Goal: Information Seeking & Learning: Learn about a topic

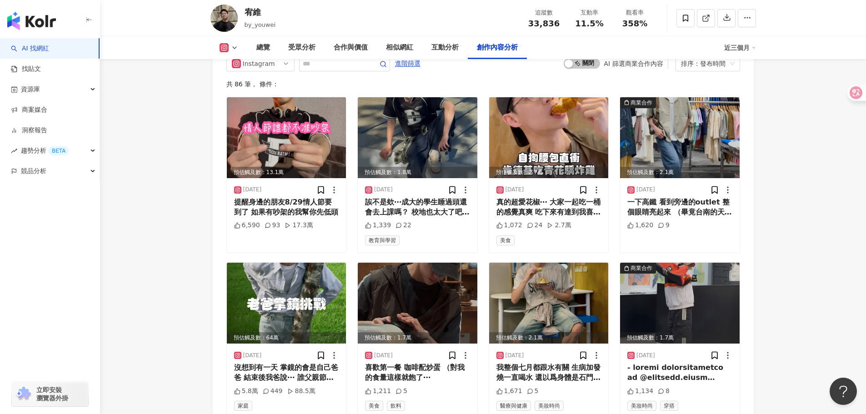
drag, startPoint x: 832, startPoint y: 117, endPoint x: 823, endPoint y: 97, distance: 21.6
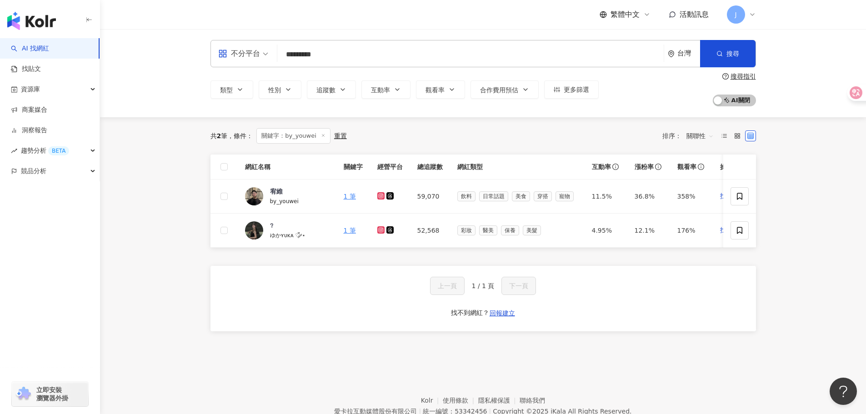
click at [432, 45] on div "不分平台 ********* 台灣 搜尋 864d46e2-9362-4b1f-9f53-13547d2ac8fd keyword 宥維 59,070 追蹤者…" at bounding box center [482, 53] width 545 height 27
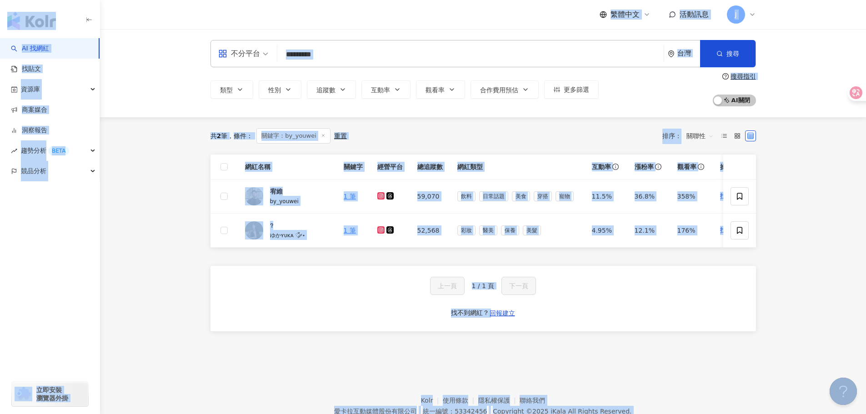
click at [432, 54] on input "*********" at bounding box center [470, 54] width 379 height 17
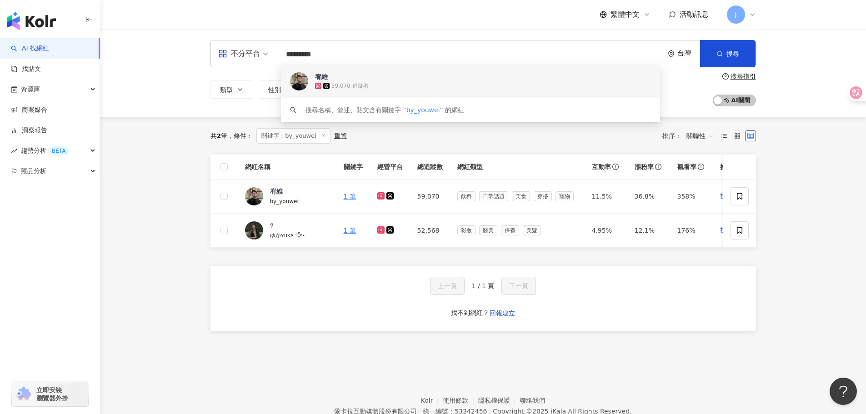
paste input "search"
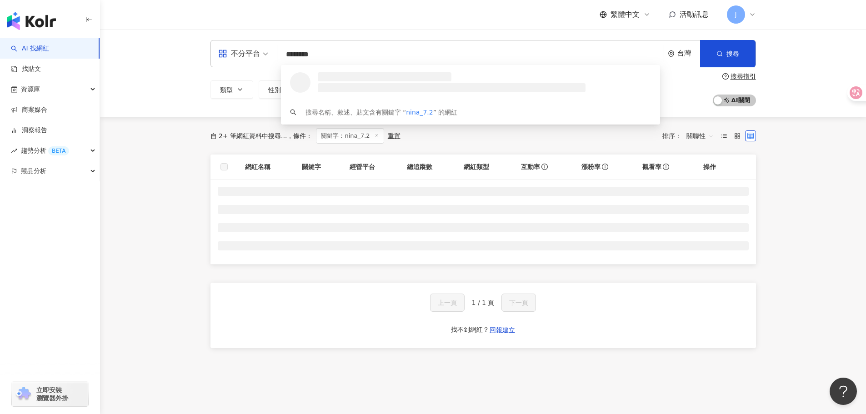
type input "********"
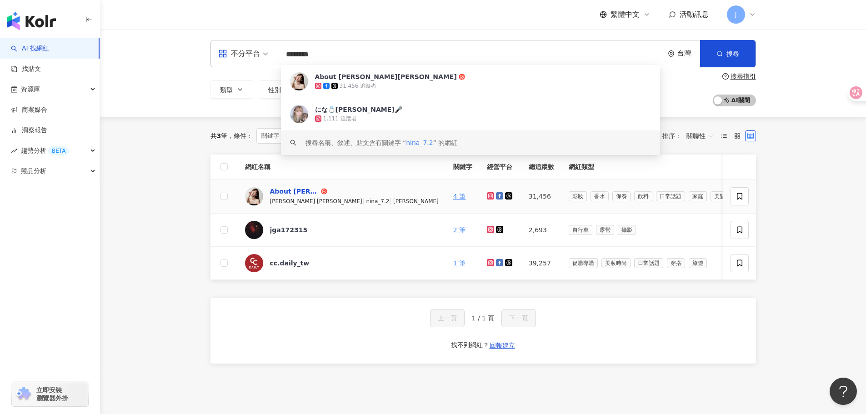
click at [285, 195] on div "About Nina妮娜" at bounding box center [294, 191] width 49 height 9
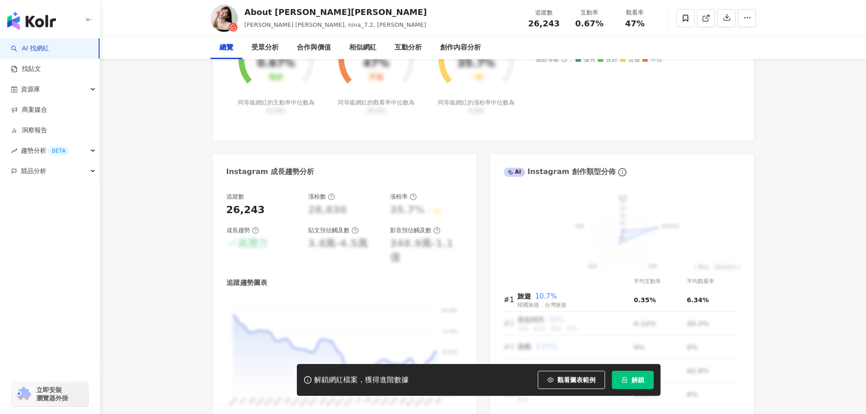
scroll to position [591, 0]
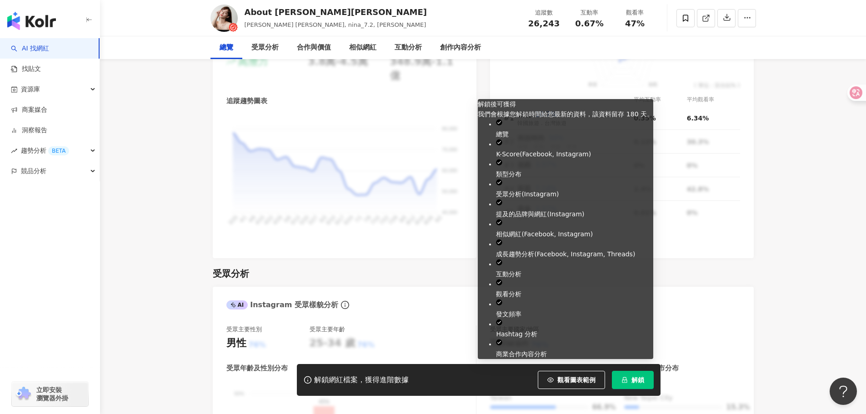
click at [642, 380] on span "解鎖" at bounding box center [637, 379] width 13 height 7
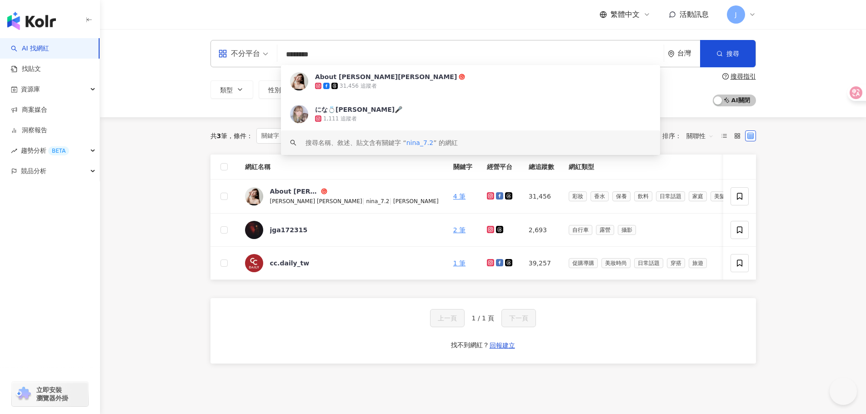
click at [395, 50] on input "********" at bounding box center [470, 54] width 379 height 17
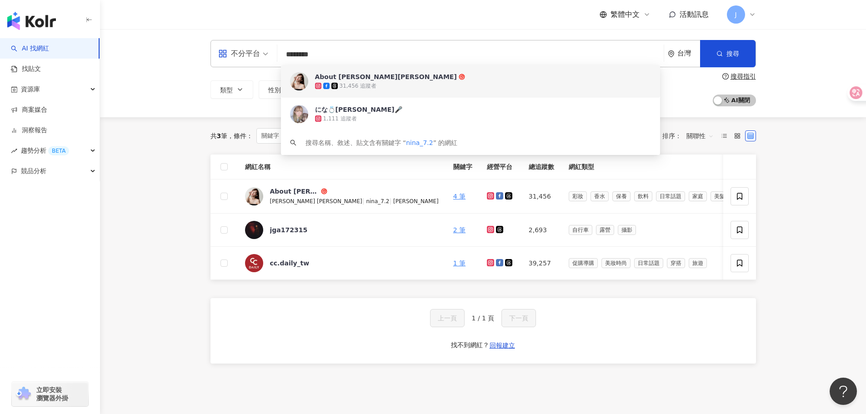
paste input "******"
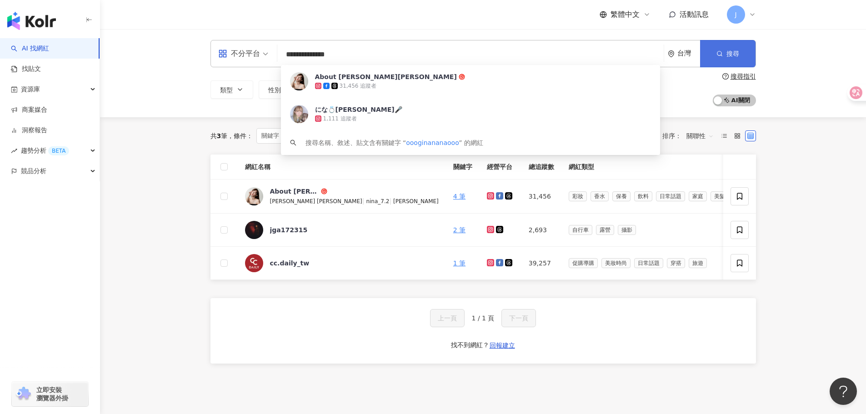
type input "**********"
click at [729, 57] on span "搜尋" at bounding box center [732, 53] width 13 height 7
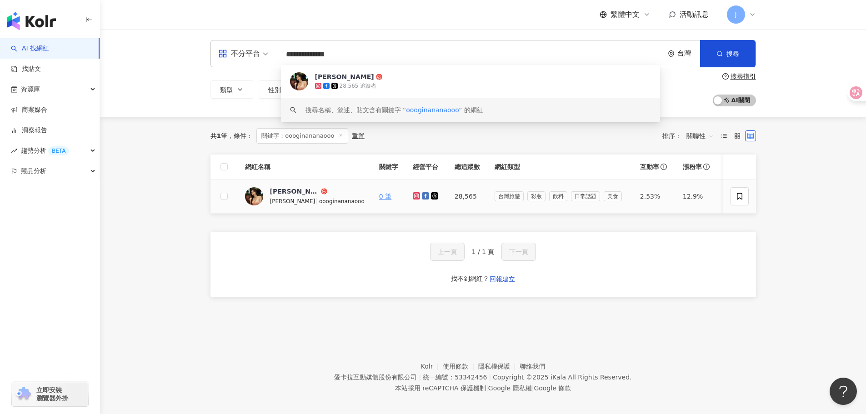
click at [505, 183] on td "台灣旅遊 彩妝 飲料 日常話題 美食" at bounding box center [559, 197] width 145 height 34
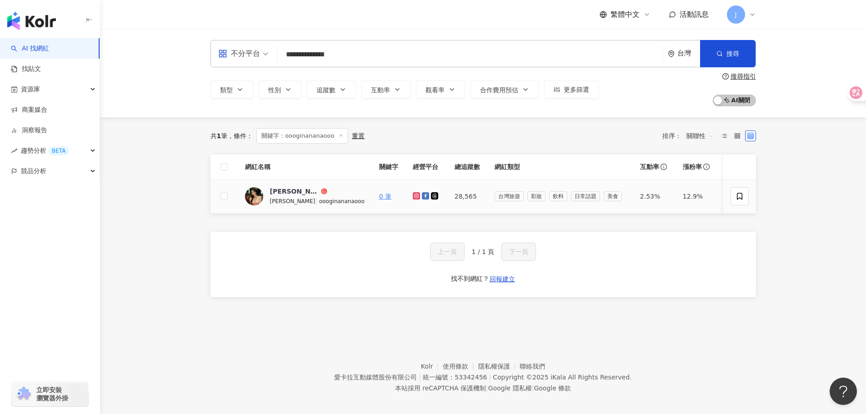
click at [424, 197] on td at bounding box center [426, 197] width 42 height 34
click at [321, 192] on icon at bounding box center [324, 191] width 6 height 6
click at [778, 100] on div "**********" at bounding box center [483, 73] width 766 height 88
click at [62, 88] on div "資源庫" at bounding box center [50, 89] width 100 height 20
click at [727, 15] on span "J" at bounding box center [736, 14] width 18 height 18
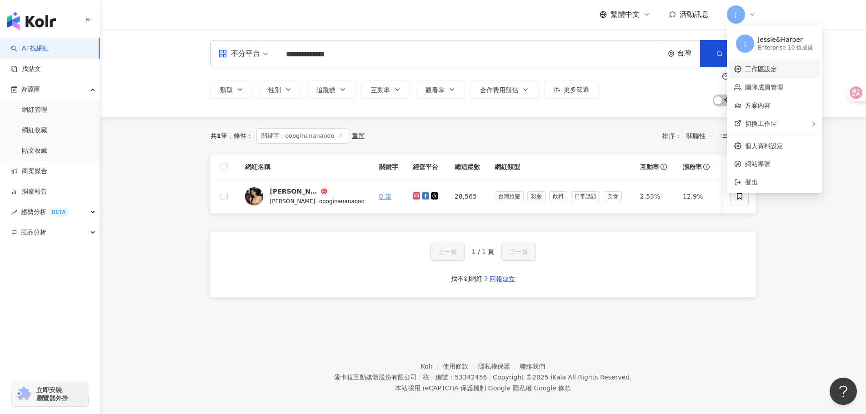
click at [755, 71] on link "工作區設定" at bounding box center [761, 68] width 32 height 7
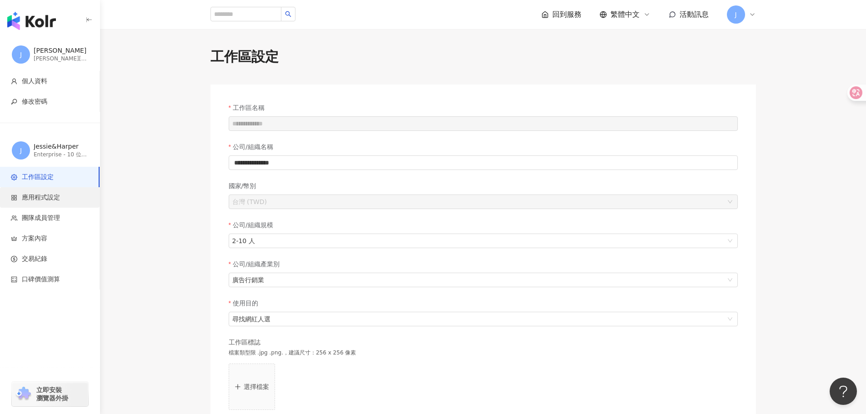
click at [44, 195] on span "應用程式設定" at bounding box center [41, 197] width 38 height 9
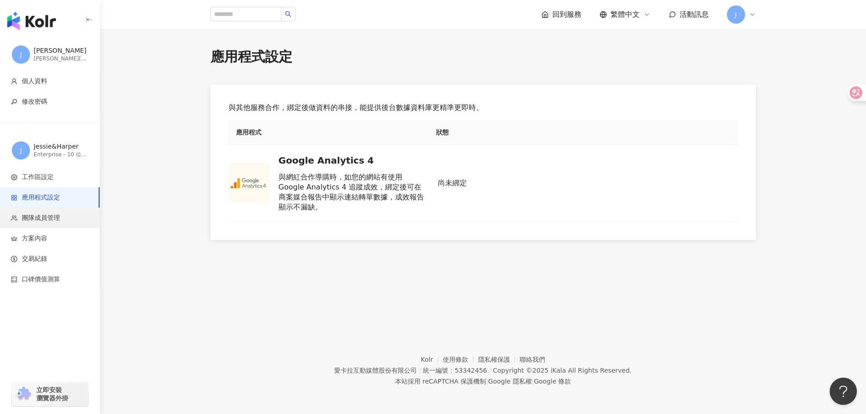
click at [58, 215] on span "團隊成員管理" at bounding box center [41, 218] width 38 height 9
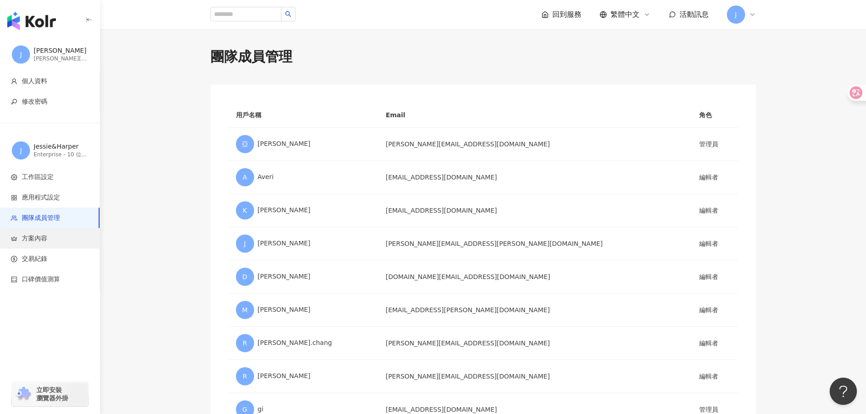
click at [58, 238] on span "方案內容" at bounding box center [51, 238] width 81 height 9
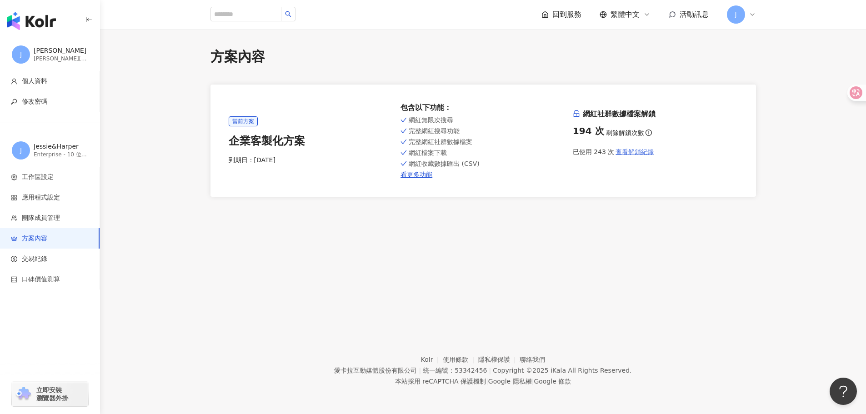
click at [641, 155] on span "查看解鎖紀錄" at bounding box center [634, 151] width 38 height 7
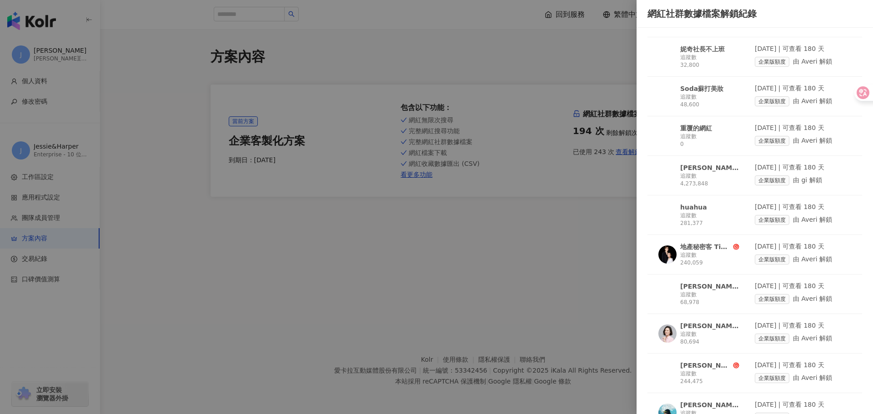
scroll to position [364, 0]
click at [673, 245] on img at bounding box center [667, 254] width 18 height 18
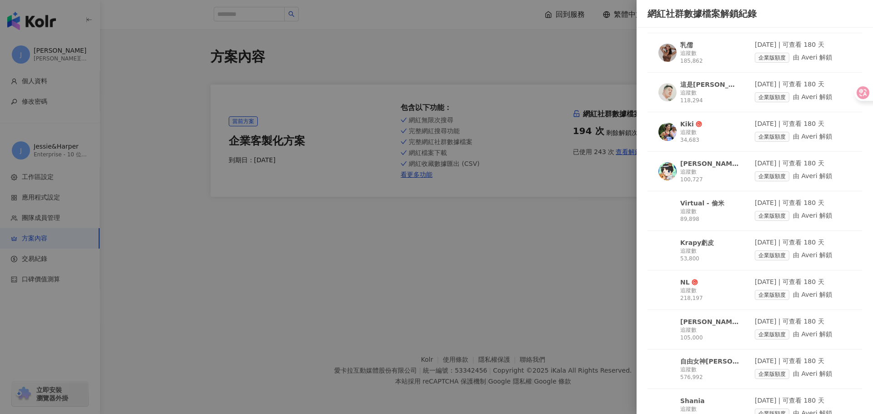
scroll to position [818, 0]
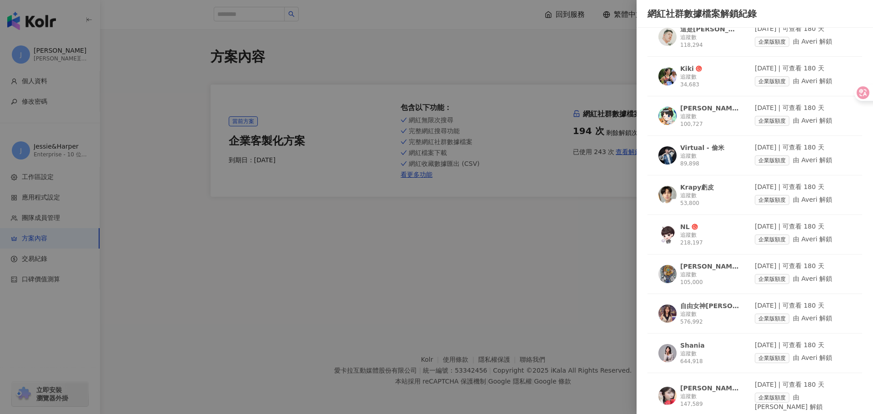
click at [709, 271] on div "追蹤數 105,000" at bounding box center [709, 278] width 59 height 15
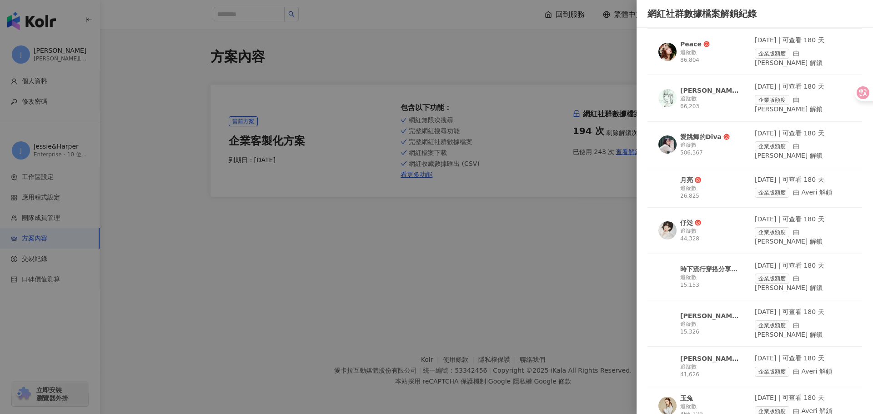
scroll to position [2204, 0]
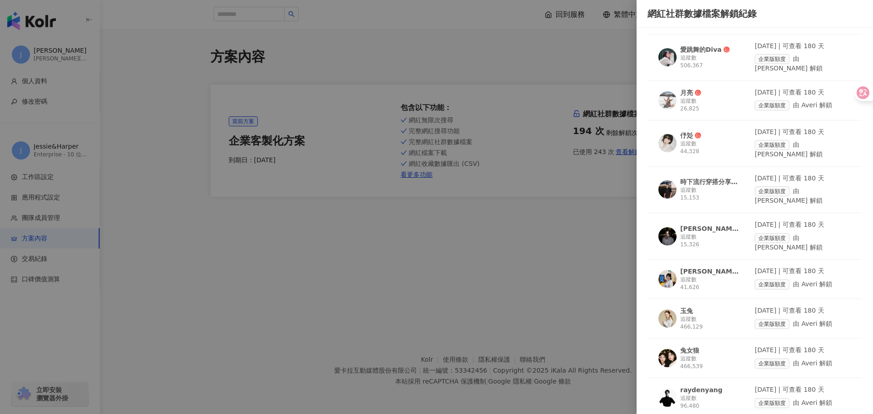
click at [724, 276] on div "追蹤數 41,626" at bounding box center [709, 283] width 59 height 15
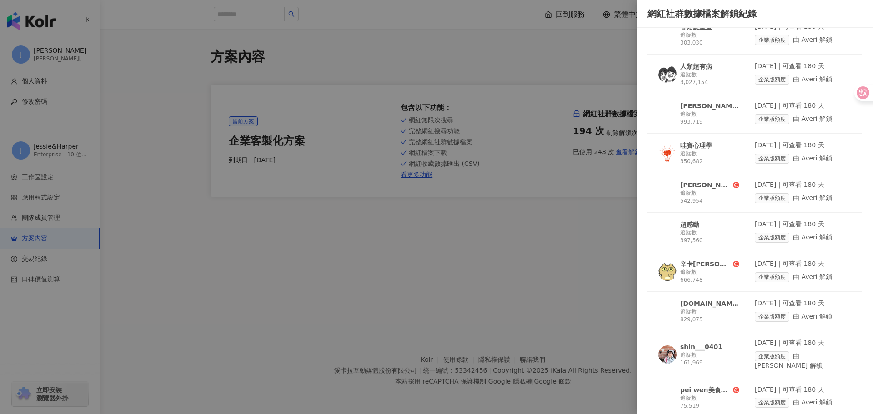
scroll to position [3659, 0]
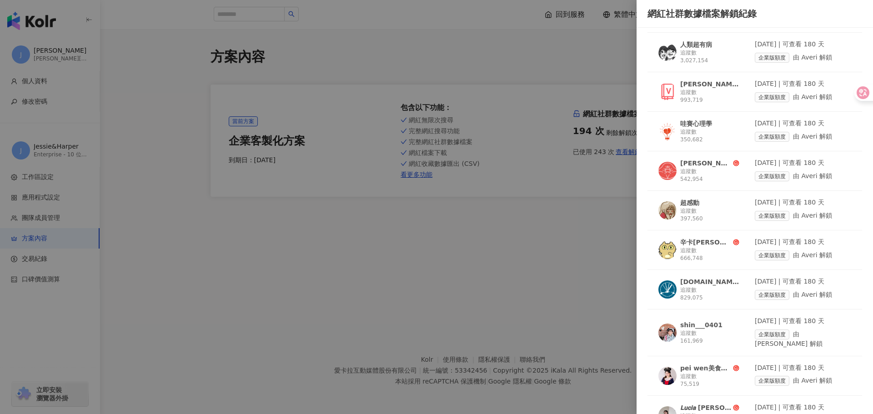
click at [714, 412] on div "追蹤數 32,721" at bounding box center [709, 419] width 59 height 15
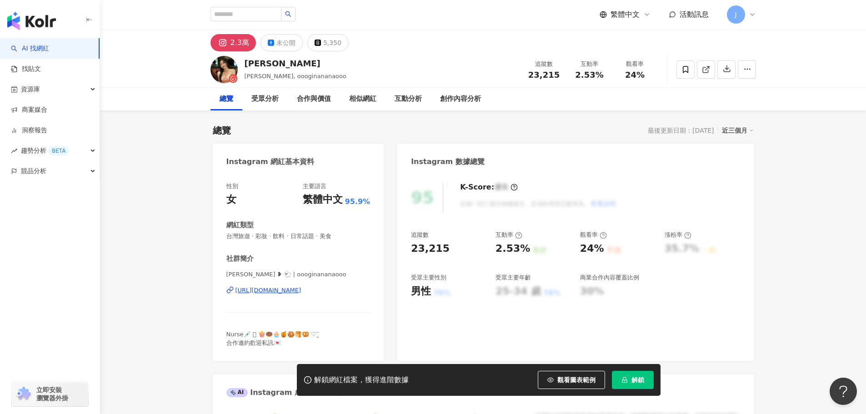
click at [639, 383] on span "解鎖" at bounding box center [637, 379] width 13 height 7
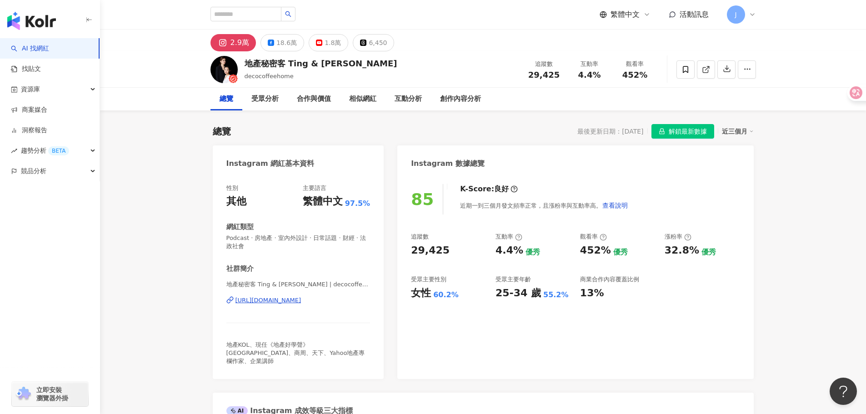
click at [301, 302] on div "https://www.instagram.com/decocoffeehome/" at bounding box center [268, 300] width 66 height 8
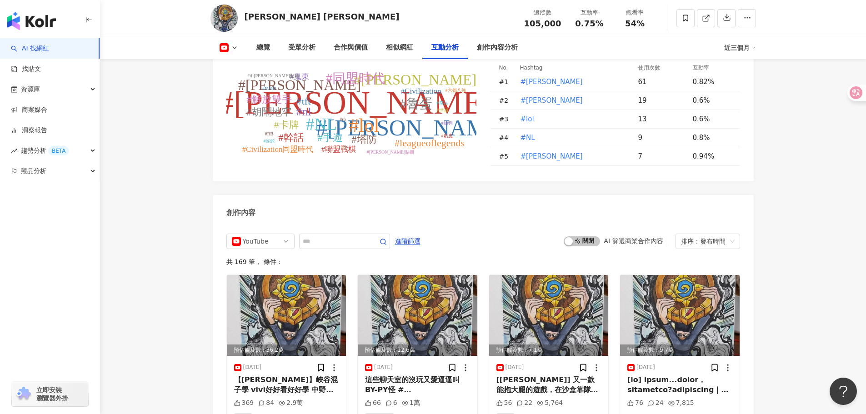
scroll to position [2454, 0]
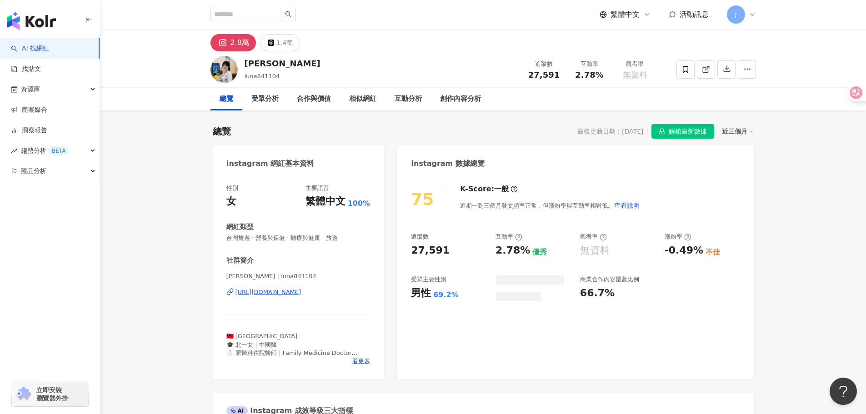
click at [301, 295] on div "https://www.instagram.com/luna841104/" at bounding box center [268, 292] width 66 height 8
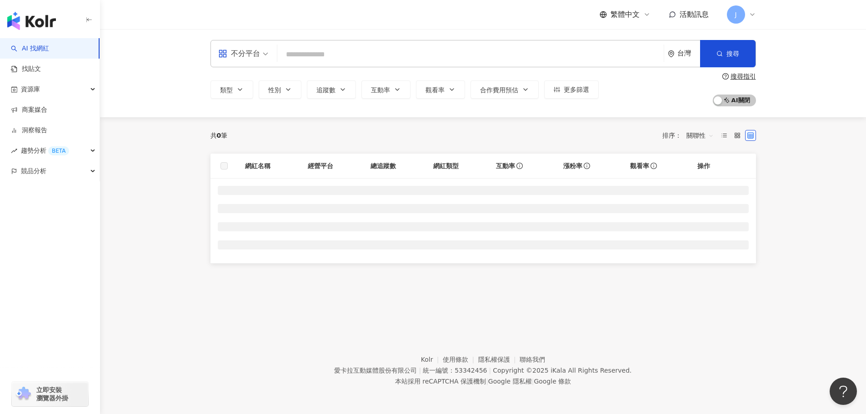
drag, startPoint x: 640, startPoint y: 46, endPoint x: 610, endPoint y: 38, distance: 30.7
click at [614, 36] on div "不分平台 台灣 搜尋 類型 性別 追蹤數 互動率 觀看率 合作費用預估 更多篩選 搜尋指引 AI 開啟 AI 關閉" at bounding box center [483, 73] width 766 height 88
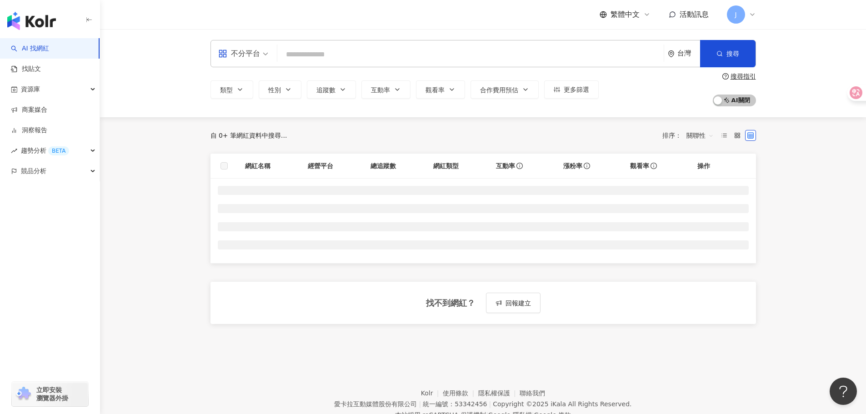
click at [590, 48] on input "search" at bounding box center [470, 54] width 379 height 17
paste input "*****"
type input "*****"
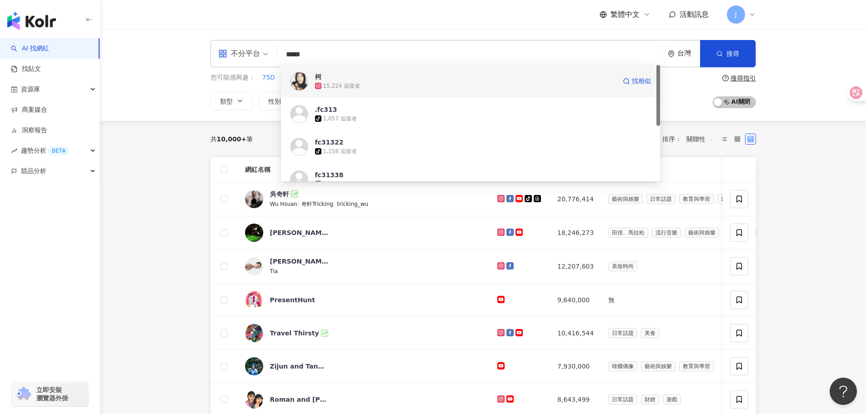
click at [313, 84] on div "[PERSON_NAME] 15,224 追蹤者 找相似" at bounding box center [470, 81] width 379 height 33
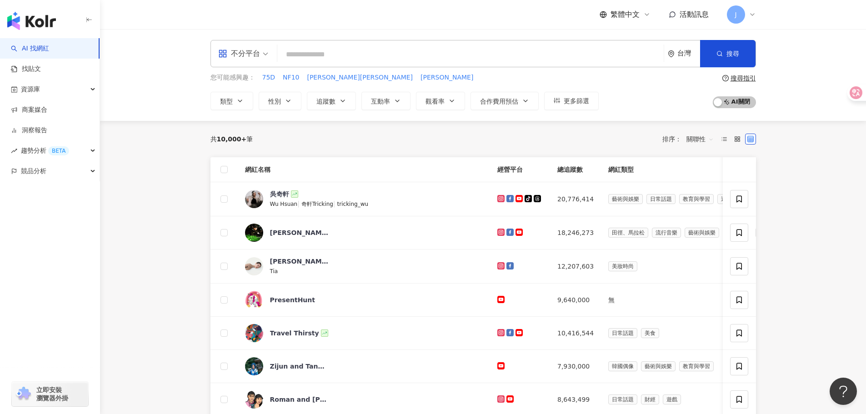
click at [828, 183] on main "不分平台 台灣 搜尋 1bc6c908-0c30-47f7-bc87-95391ae4ffcf 柯 15,224 追蹤者 .fc313 tiktok-icon…" at bounding box center [483, 360] width 766 height 663
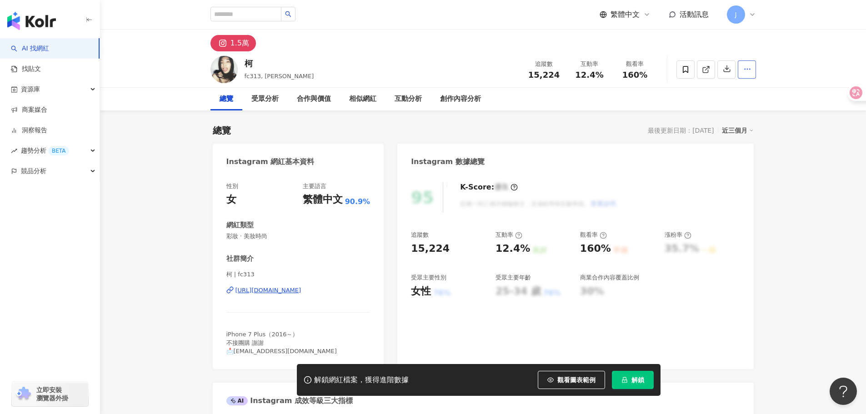
click at [740, 68] on button "button" at bounding box center [747, 69] width 18 height 18
click at [641, 377] on span "解鎖" at bounding box center [637, 379] width 13 height 7
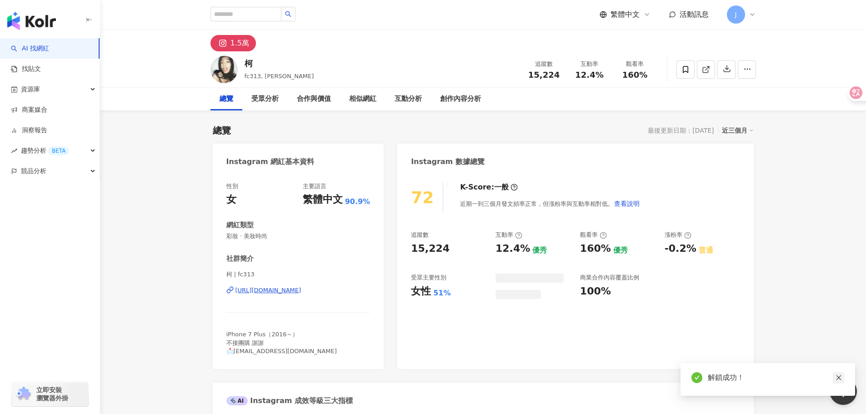
click at [839, 379] on icon "close" at bounding box center [838, 377] width 6 height 6
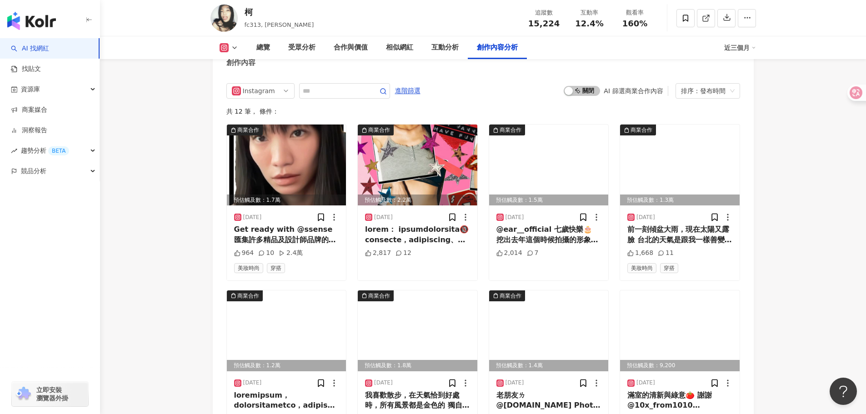
scroll to position [2909, 0]
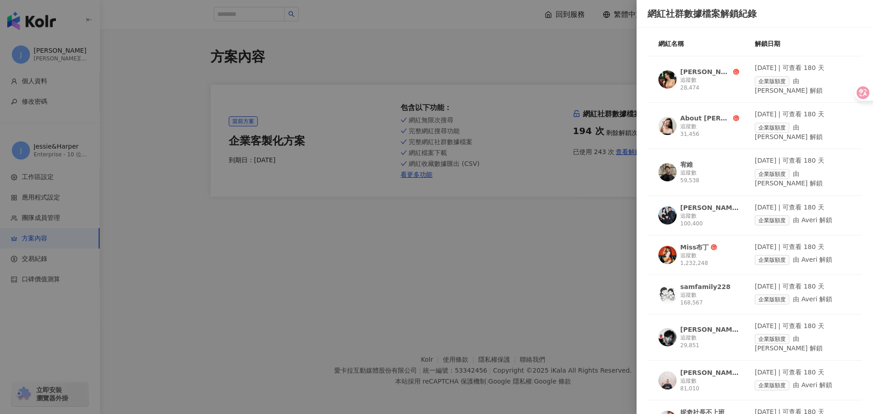
scroll to position [3659, 0]
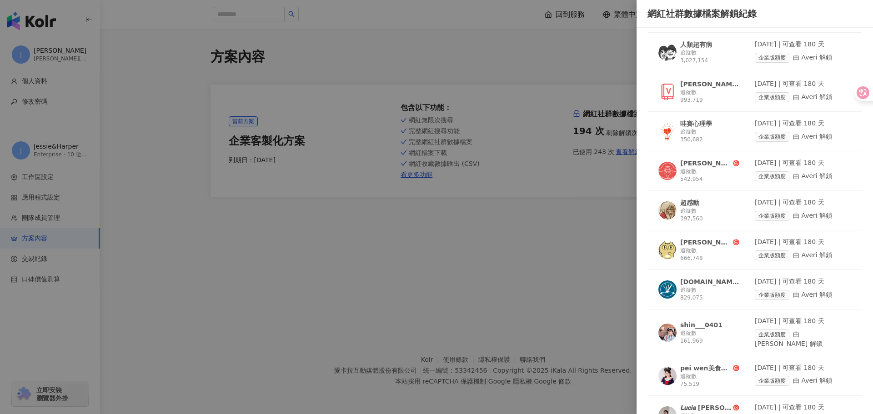
drag, startPoint x: 530, startPoint y: 274, endPoint x: 538, endPoint y: 407, distance: 133.9
click at [530, 276] on div at bounding box center [436, 207] width 873 height 414
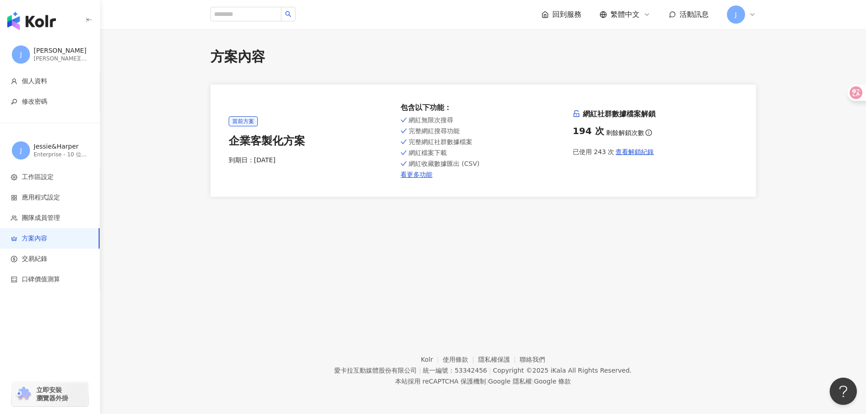
click at [674, 276] on div "方案內容 當前方案 企業客製化方案 到期日： [DATE] 包含以下功能 ： 網紅無限次搜尋 完整網紅搜尋功能 完整網紅社群數據檔案 網紅檔案下載 網紅收藏數…" at bounding box center [483, 171] width 766 height 284
